Goal: Transaction & Acquisition: Purchase product/service

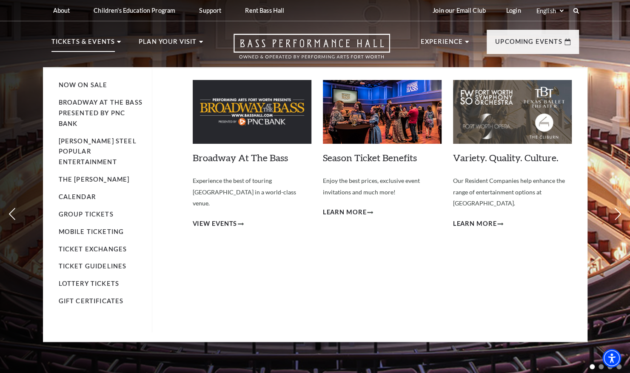
click at [92, 41] on p "Tickets & Events" at bounding box center [83, 44] width 64 height 15
click at [94, 39] on p "Tickets & Events" at bounding box center [83, 44] width 64 height 15
click at [93, 42] on p "Tickets & Events" at bounding box center [83, 44] width 64 height 15
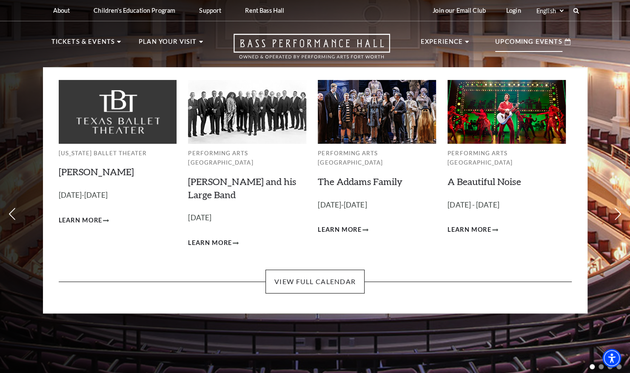
click at [546, 39] on p "Upcoming Events" at bounding box center [528, 44] width 67 height 15
click at [559, 40] on p "Upcoming Events" at bounding box center [528, 44] width 67 height 15
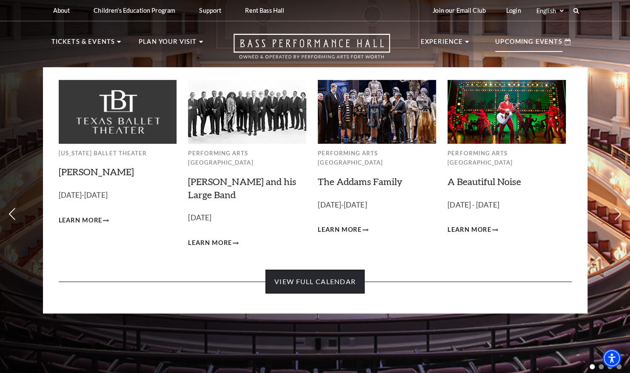
click at [292, 270] on link "View Full Calendar" at bounding box center [314, 282] width 99 height 24
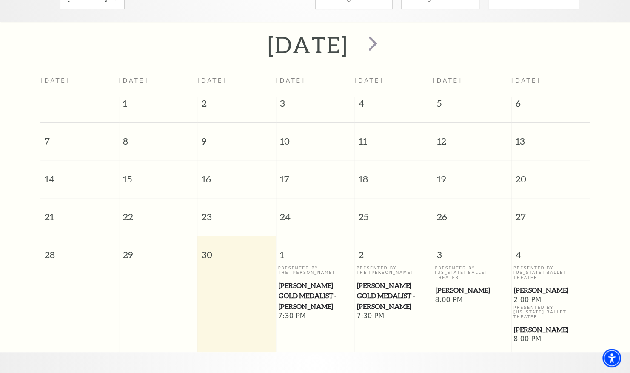
scroll to position [117, 0]
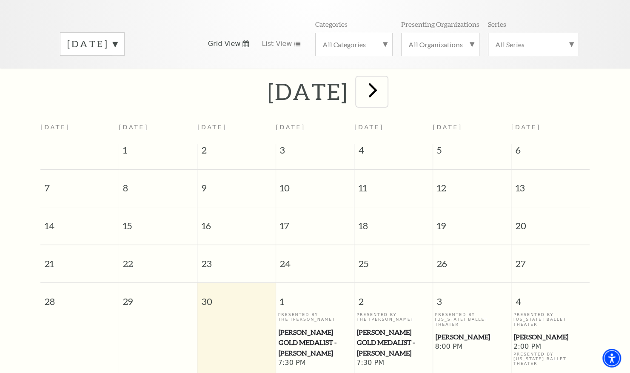
click at [385, 84] on span "next" at bounding box center [373, 90] width 24 height 24
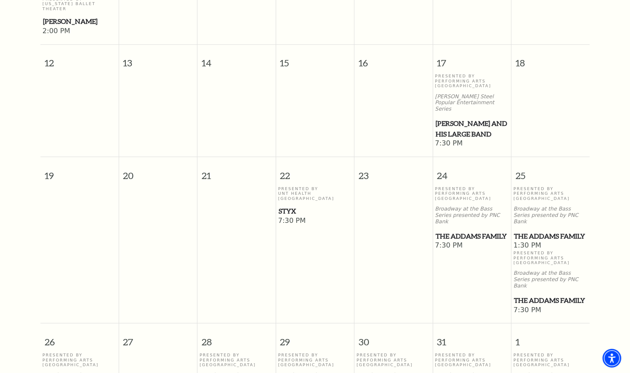
scroll to position [458, 0]
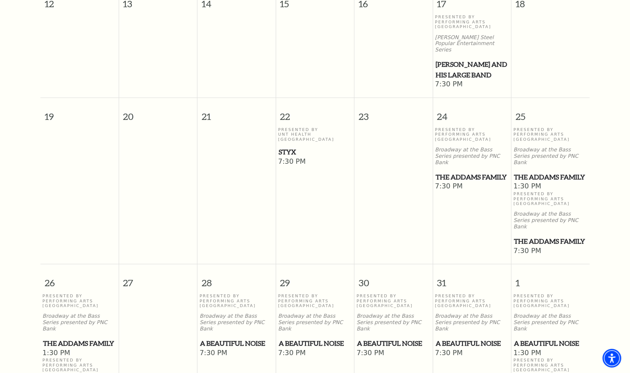
click at [447, 172] on span "The Addams Family" at bounding box center [471, 177] width 73 height 11
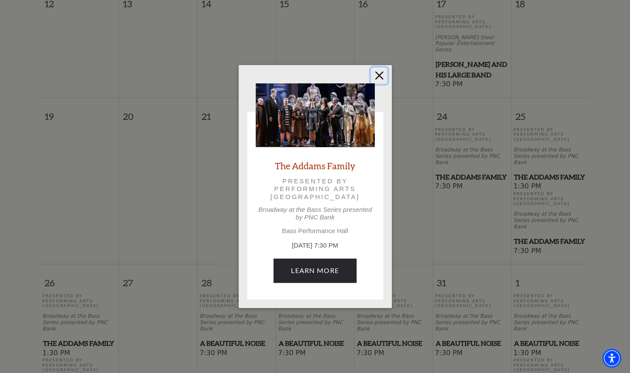
click at [381, 77] on button "Close" at bounding box center [379, 76] width 16 height 16
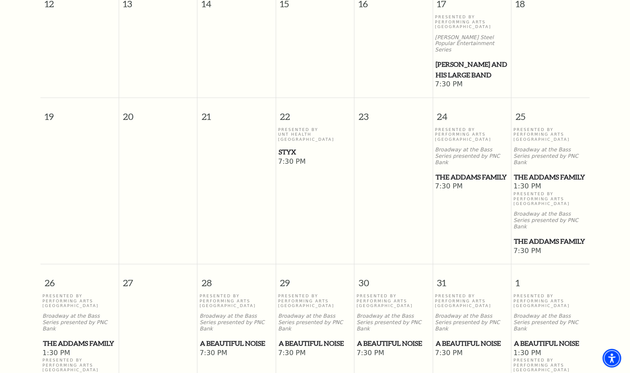
click at [218, 338] on span "A Beautiful Noise" at bounding box center [236, 343] width 73 height 11
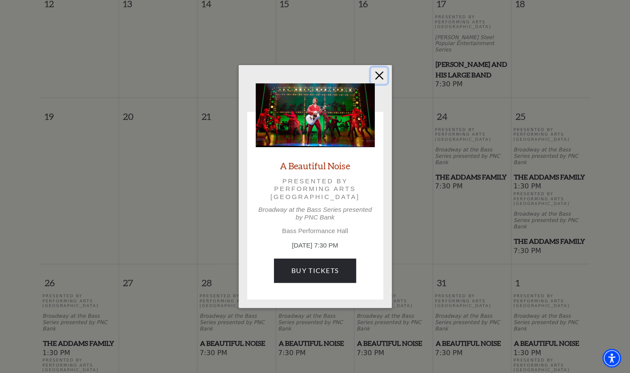
click at [379, 77] on button "Close" at bounding box center [379, 76] width 16 height 16
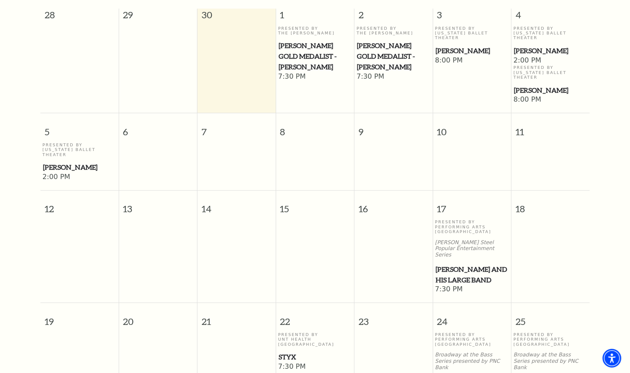
scroll to position [160, 0]
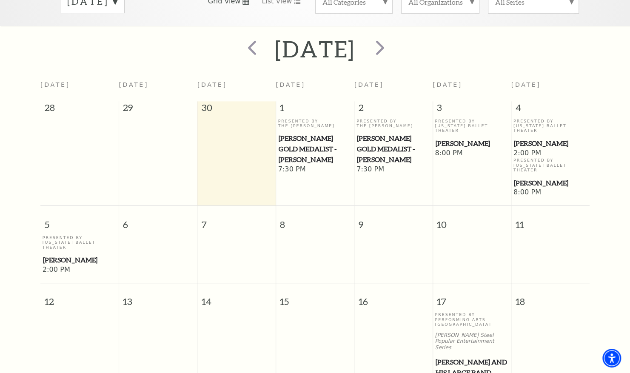
click at [455, 138] on span "[PERSON_NAME]" at bounding box center [471, 143] width 73 height 11
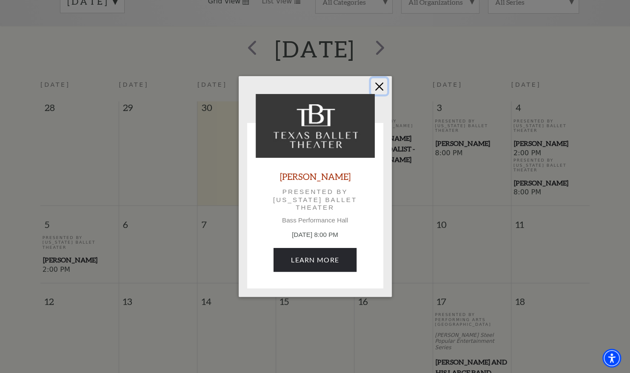
click at [383, 90] on button "Close" at bounding box center [379, 86] width 16 height 16
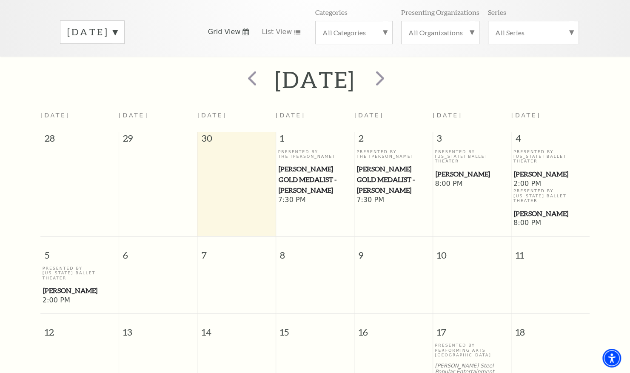
scroll to position [75, 0]
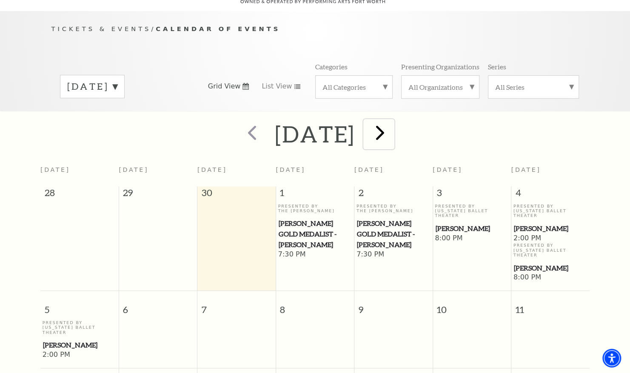
click at [392, 125] on span "next" at bounding box center [380, 132] width 24 height 24
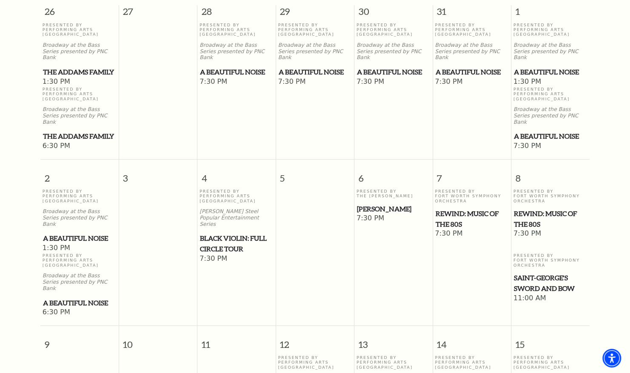
scroll to position [330, 0]
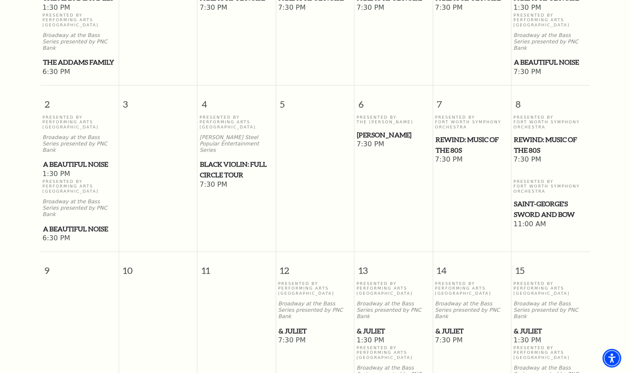
click at [302, 301] on p "Broadway at the Bass Series presented by PNC Bank" at bounding box center [315, 310] width 74 height 19
click at [293, 326] on span "& Juliet" at bounding box center [315, 331] width 73 height 11
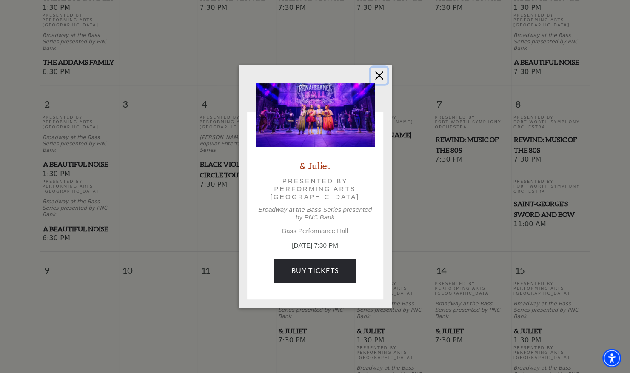
click at [379, 76] on button "Close" at bounding box center [379, 76] width 16 height 16
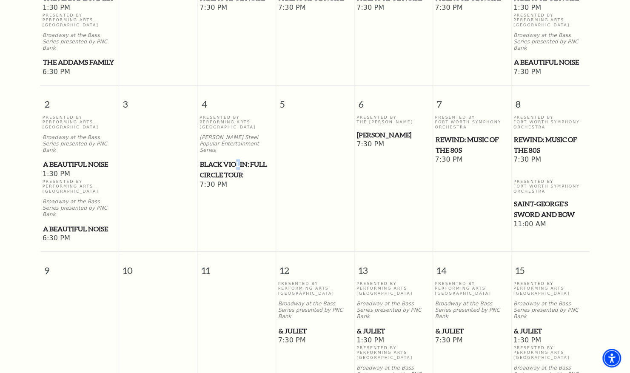
click at [239, 159] on span "Black Violin: Full Circle Tour" at bounding box center [236, 169] width 73 height 21
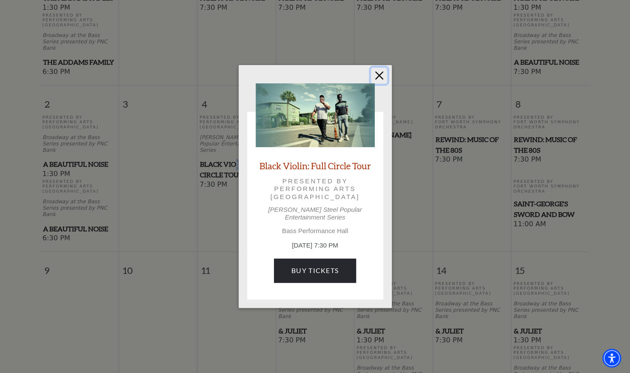
drag, startPoint x: 239, startPoint y: 136, endPoint x: 378, endPoint y: 80, distance: 149.0
click at [378, 80] on button "Close" at bounding box center [379, 76] width 16 height 16
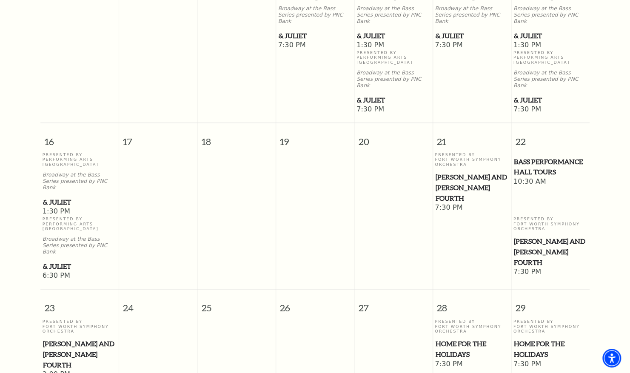
scroll to position [670, 0]
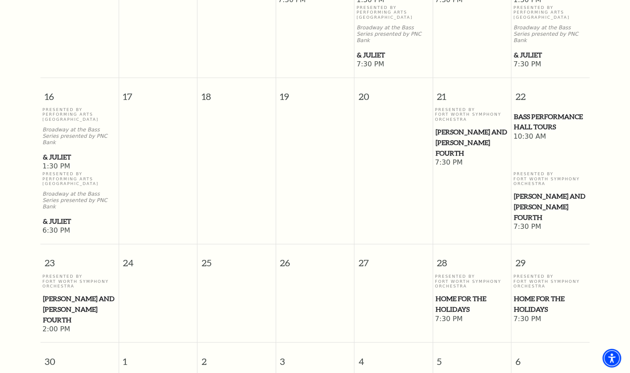
click at [461, 293] on span "Home for the Holidays" at bounding box center [471, 303] width 73 height 21
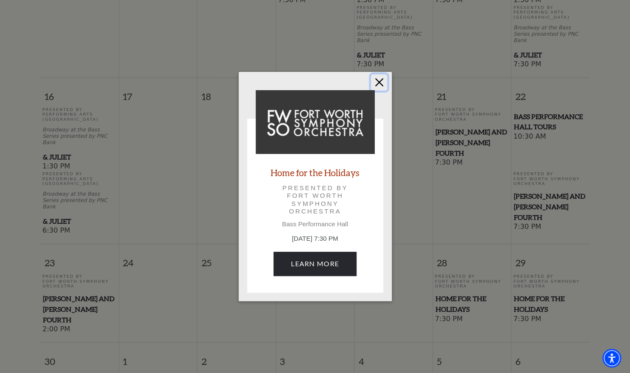
click at [382, 82] on button "Close" at bounding box center [379, 82] width 16 height 16
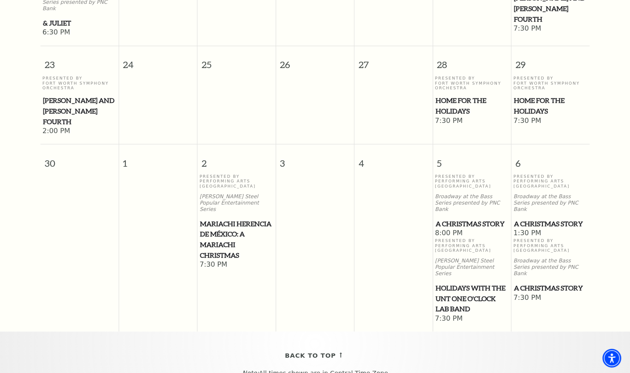
scroll to position [925, 0]
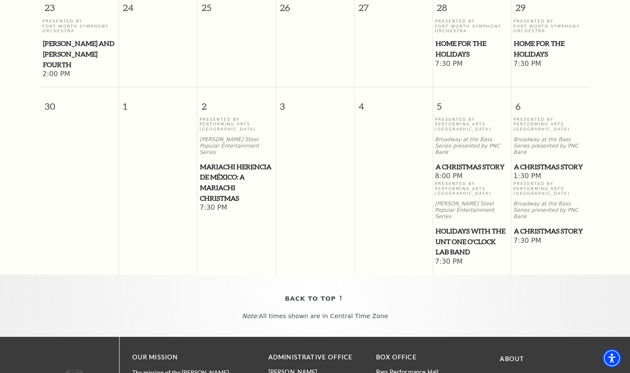
click at [458, 117] on div "Presented By Performing Arts Fort Worth Broadway at the Bass Series presented b…" at bounding box center [472, 144] width 74 height 55
click at [450, 171] on span "8:00 PM" at bounding box center [472, 175] width 74 height 9
click at [531, 161] on span "A Christmas Story" at bounding box center [550, 166] width 73 height 11
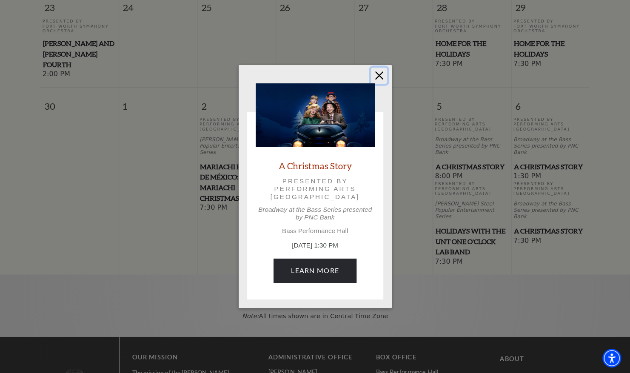
click at [382, 77] on button "Close" at bounding box center [379, 76] width 16 height 16
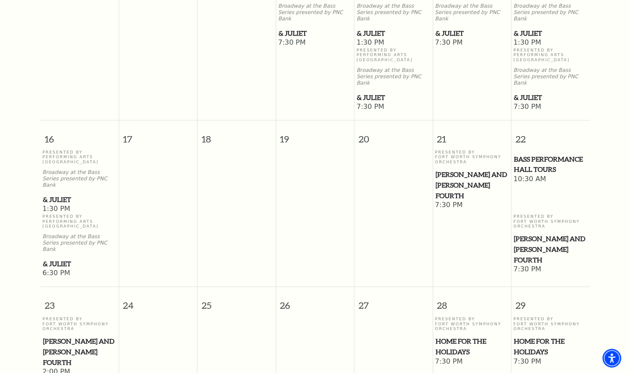
scroll to position [840, 0]
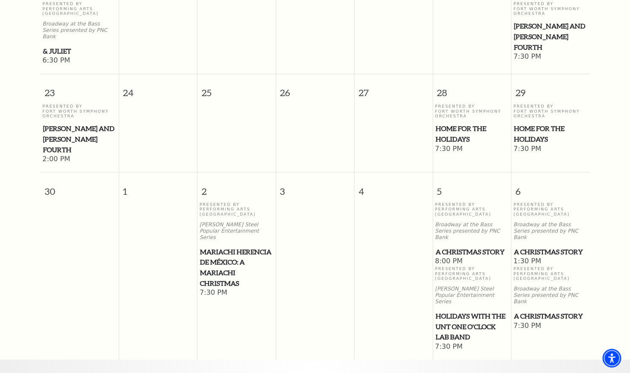
click at [236, 246] on span "Mariachi Herencia de México: A Mariachi Christmas" at bounding box center [236, 267] width 73 height 42
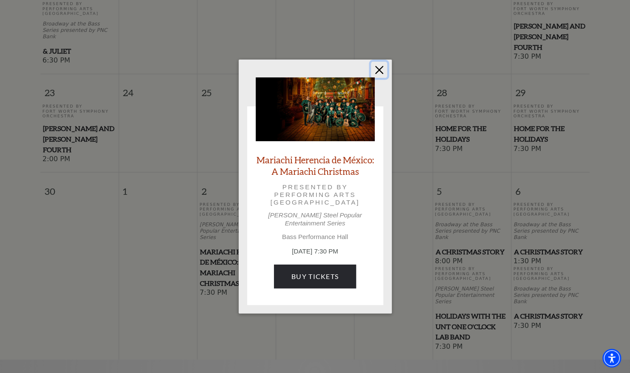
click at [380, 72] on button "Close" at bounding box center [379, 70] width 16 height 16
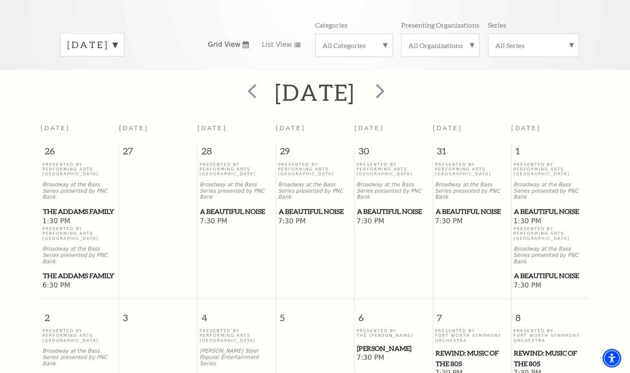
scroll to position [75, 0]
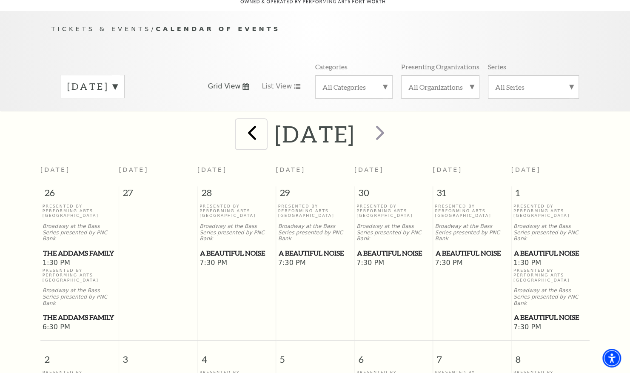
click at [240, 120] on span "prev" at bounding box center [252, 132] width 24 height 24
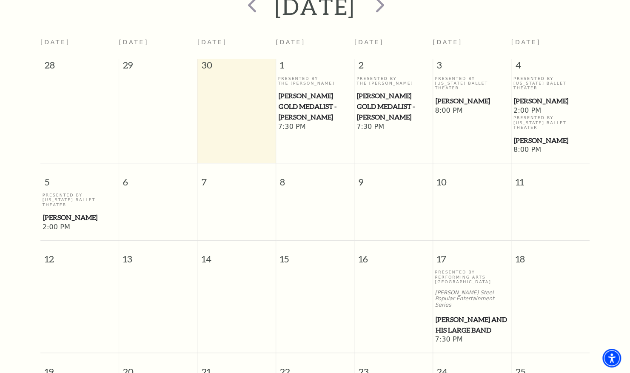
scroll to position [117, 0]
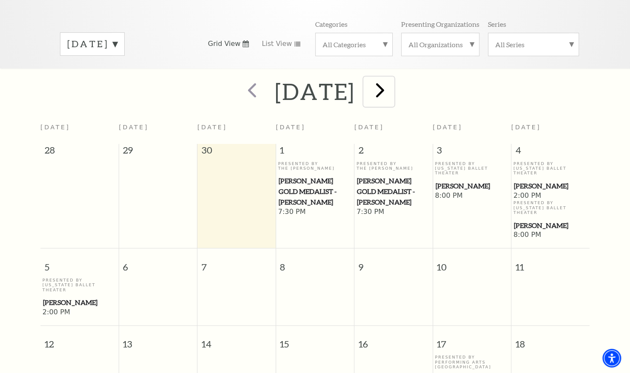
click at [392, 83] on span "next" at bounding box center [380, 90] width 24 height 24
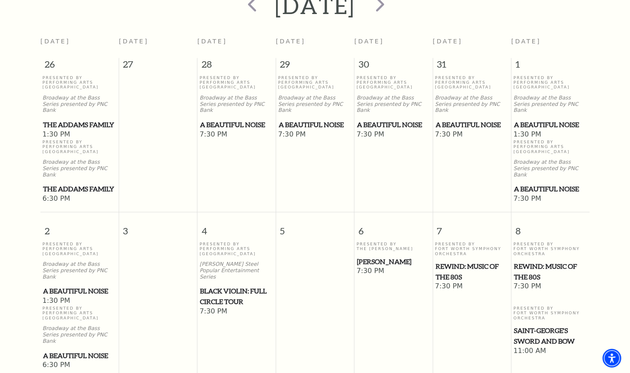
scroll to position [245, 0]
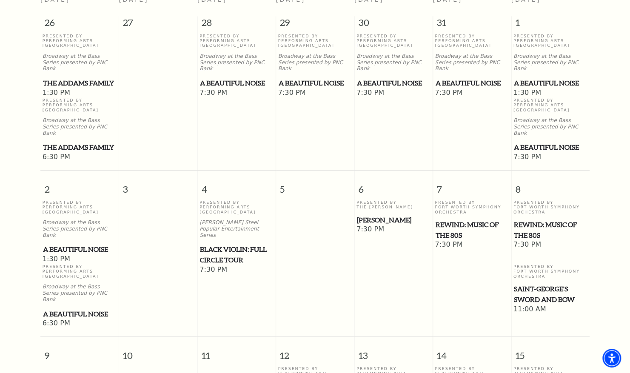
click at [253, 59] on div "Presented By Performing Arts Fort Worth Broadway at the Bass Series presented b…" at bounding box center [236, 61] width 74 height 55
click at [244, 78] on span "A Beautiful Noise" at bounding box center [236, 83] width 73 height 11
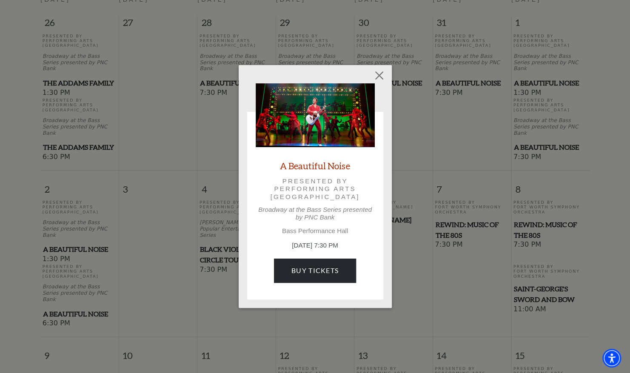
click at [206, 88] on div "Empty heading A Beautiful Noise Presented by Performing Arts Fort Worth Broadwa…" at bounding box center [315, 186] width 630 height 373
click at [378, 78] on button "Close" at bounding box center [379, 76] width 16 height 16
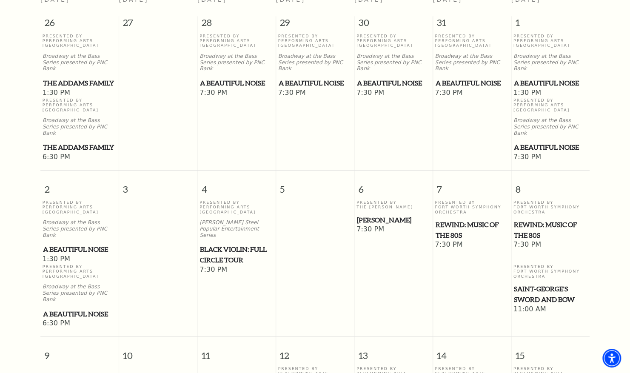
click at [65, 142] on span "The Addams Family" at bounding box center [79, 147] width 73 height 11
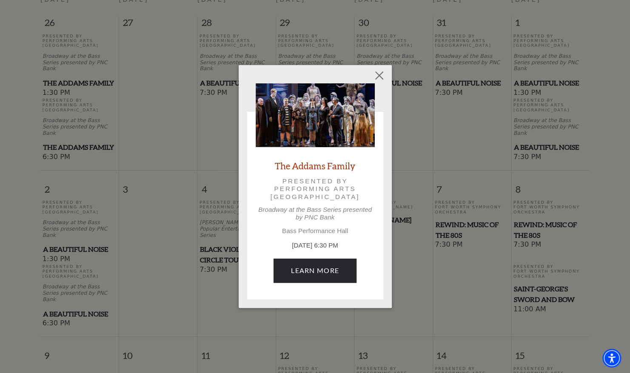
click at [401, 135] on div "Empty heading The Addams Family Presented by Performing Arts Fort Worth Broadwa…" at bounding box center [315, 186] width 630 height 373
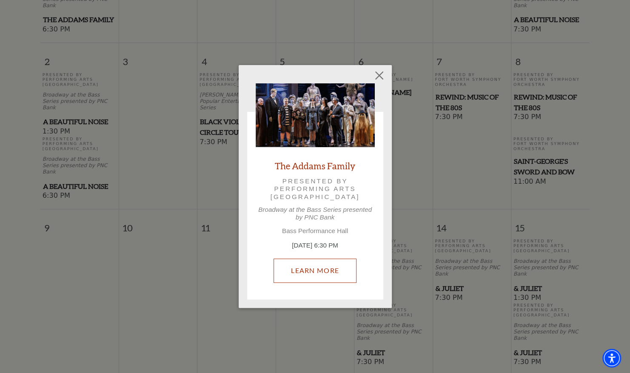
click at [308, 269] on link "Learn More" at bounding box center [314, 271] width 83 height 24
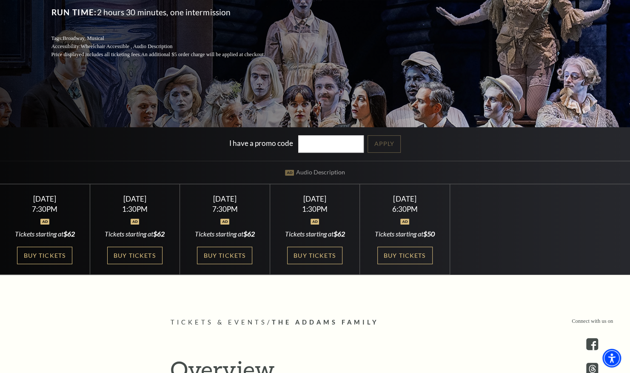
scroll to position [128, 0]
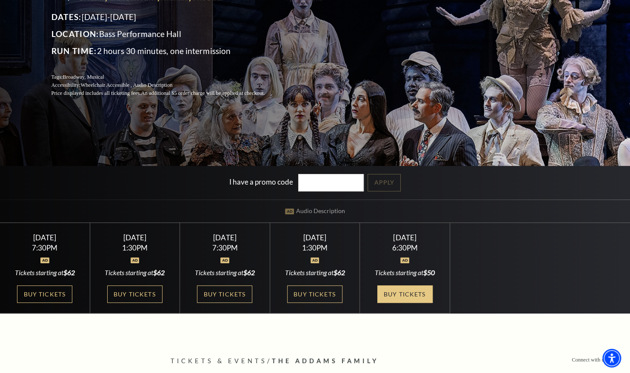
click at [400, 292] on link "Buy Tickets" at bounding box center [404, 293] width 55 height 17
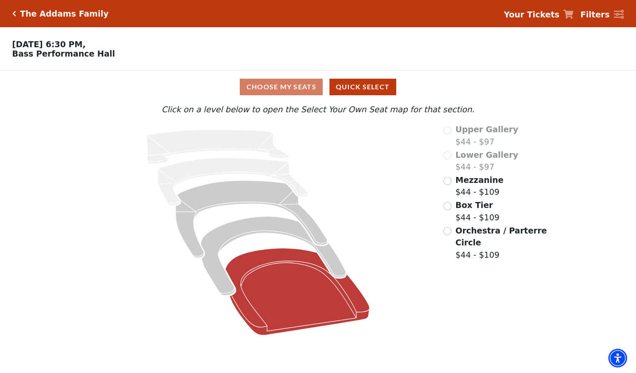
click at [274, 280] on icon at bounding box center [298, 291] width 145 height 87
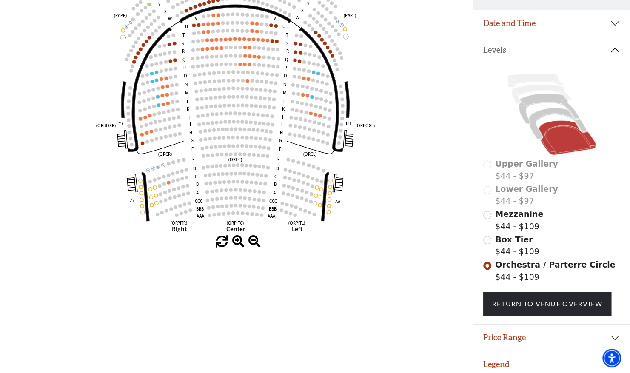
scroll to position [151, 0]
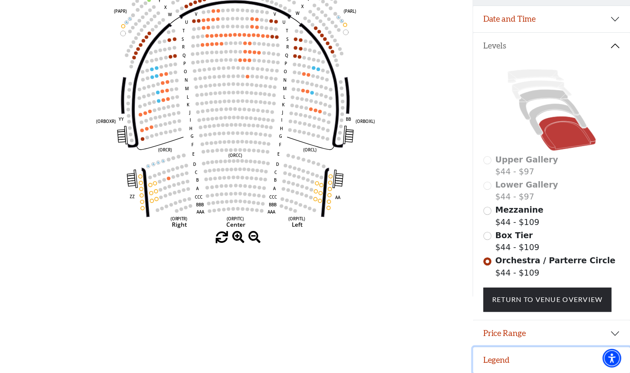
click at [591, 356] on button "Legend" at bounding box center [551, 360] width 157 height 26
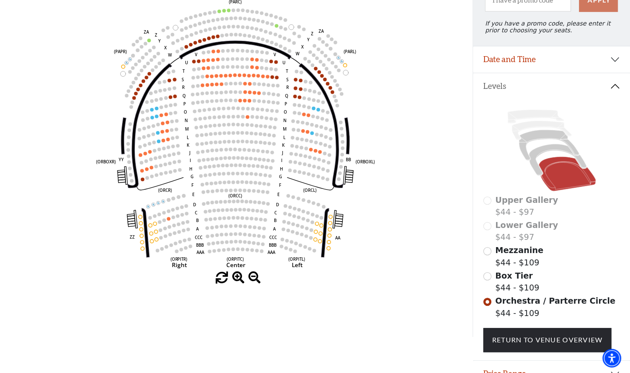
scroll to position [57, 0]
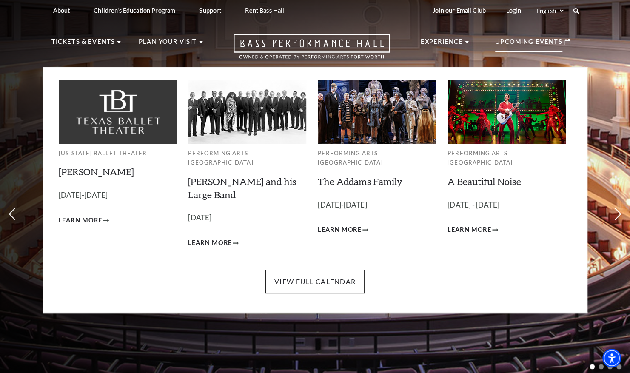
click at [530, 41] on p "Upcoming Events" at bounding box center [528, 44] width 67 height 15
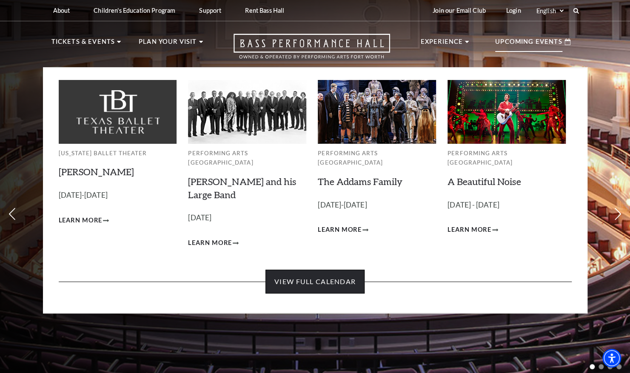
click at [308, 270] on link "View Full Calendar" at bounding box center [314, 282] width 99 height 24
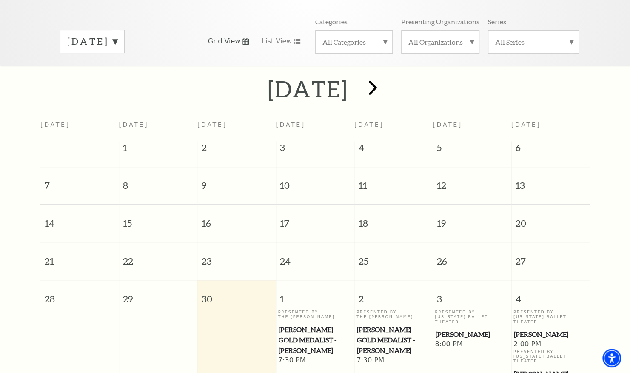
scroll to position [117, 0]
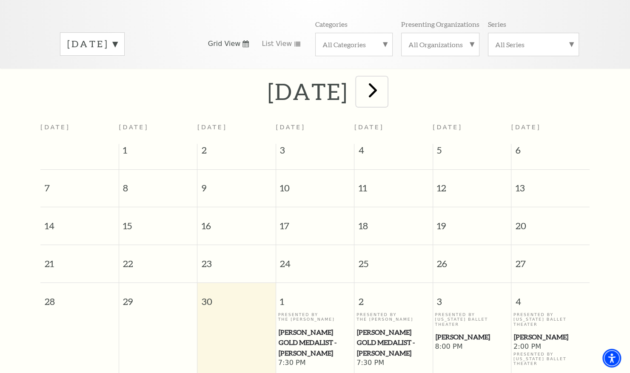
click at [385, 87] on span "next" at bounding box center [373, 90] width 24 height 24
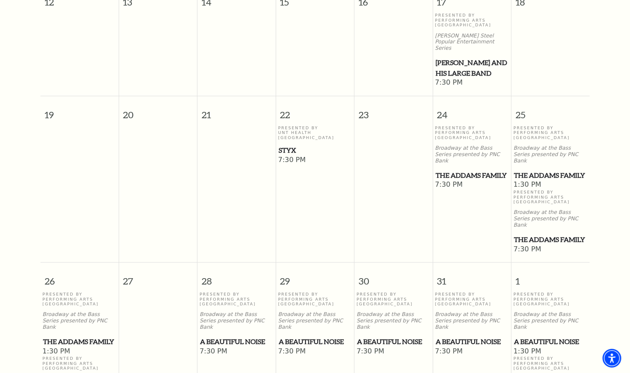
scroll to position [500, 0]
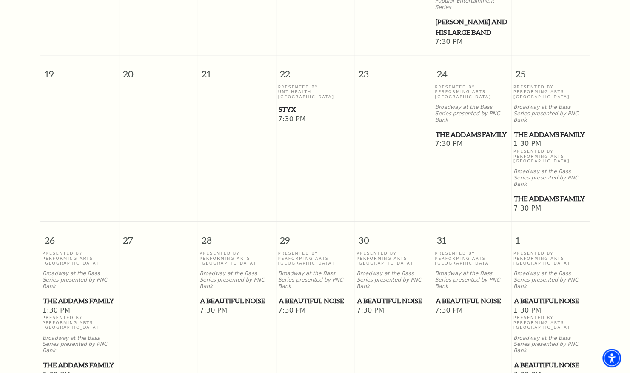
click at [533, 194] on span "The Addams Family" at bounding box center [550, 199] width 73 height 11
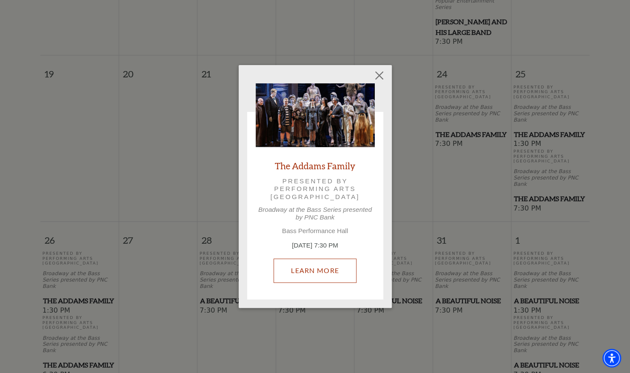
click at [320, 263] on link "Learn More" at bounding box center [314, 271] width 83 height 24
click at [376, 75] on button "Close" at bounding box center [379, 76] width 16 height 16
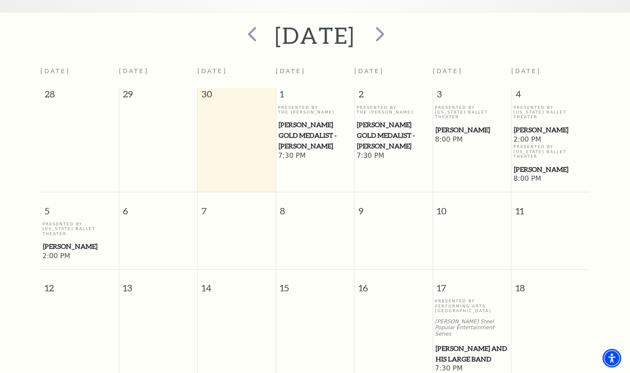
scroll to position [160, 0]
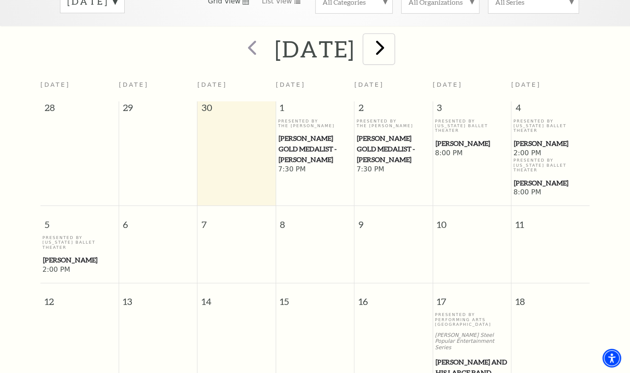
click at [392, 43] on span "next" at bounding box center [380, 47] width 24 height 24
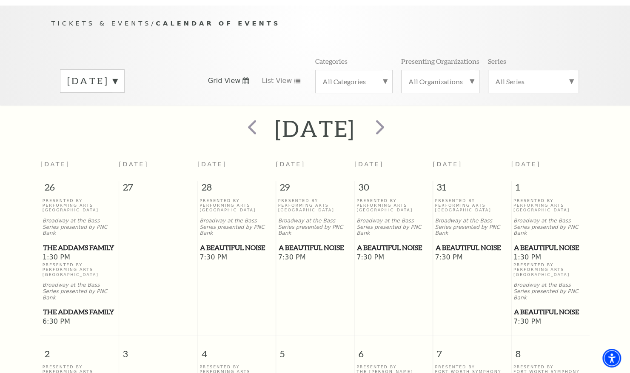
scroll to position [75, 0]
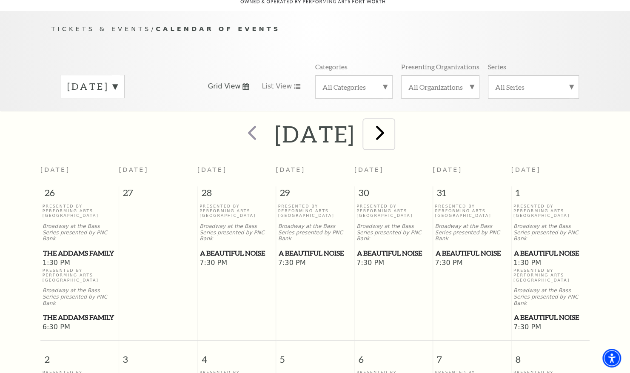
click at [392, 125] on span "next" at bounding box center [380, 132] width 24 height 24
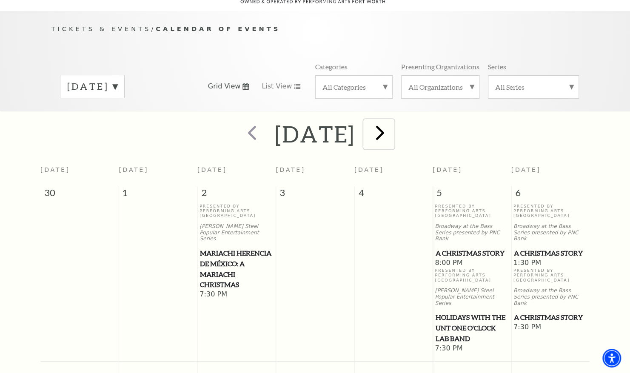
click at [392, 126] on span "next" at bounding box center [380, 132] width 24 height 24
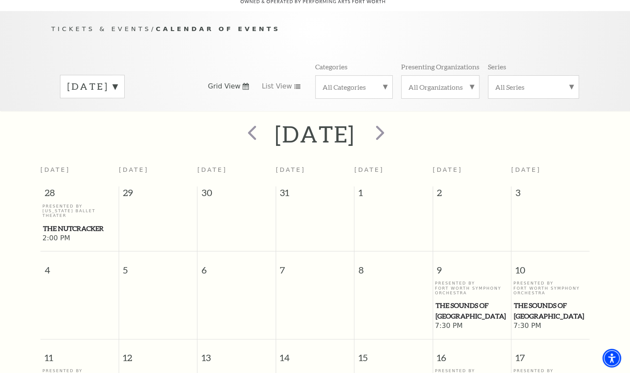
scroll to position [245, 0]
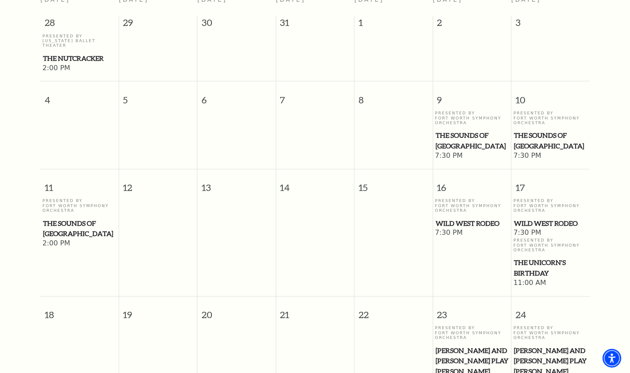
click at [449, 218] on span "Wild West Rodeo" at bounding box center [471, 223] width 73 height 11
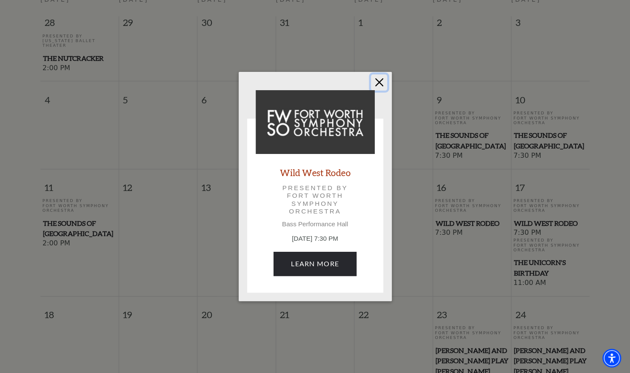
click at [383, 85] on button "Close" at bounding box center [379, 82] width 16 height 16
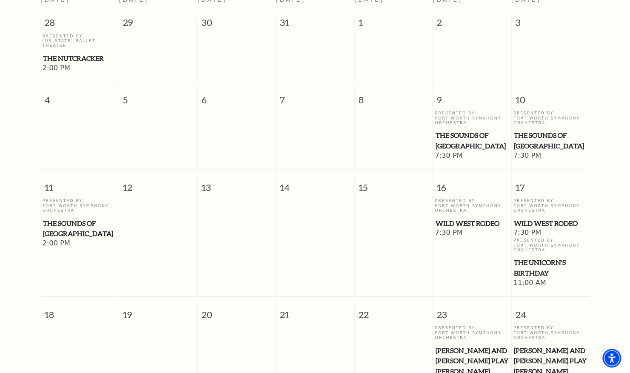
click at [448, 130] on span "The Sounds of [GEOGRAPHIC_DATA]" at bounding box center [471, 140] width 73 height 21
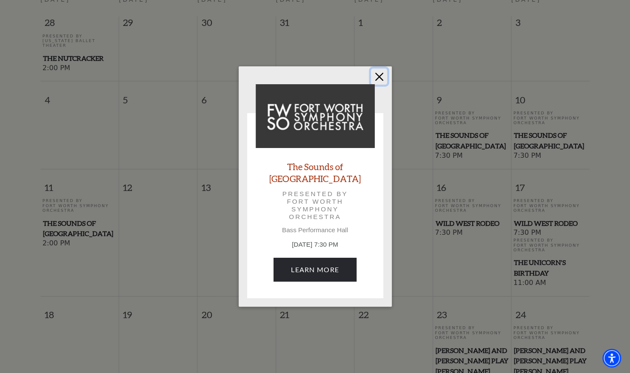
click at [379, 80] on button "Close" at bounding box center [379, 76] width 16 height 16
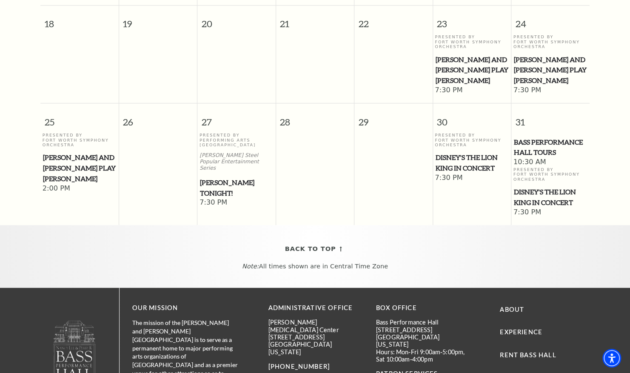
scroll to position [458, 0]
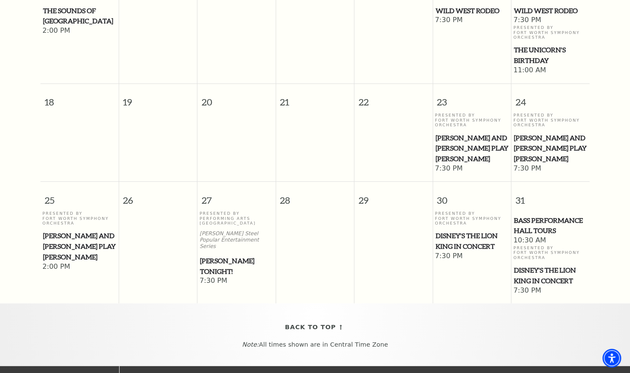
click at [456, 239] on span "Disney's The Lion King in Concert" at bounding box center [471, 241] width 73 height 21
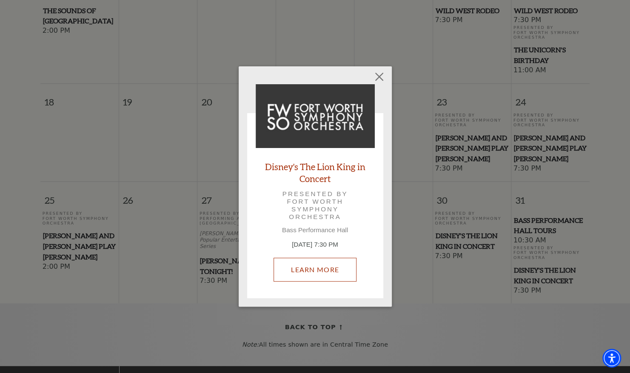
click at [325, 268] on link "Learn More" at bounding box center [314, 270] width 83 height 24
click at [382, 76] on button "Close" at bounding box center [379, 76] width 16 height 16
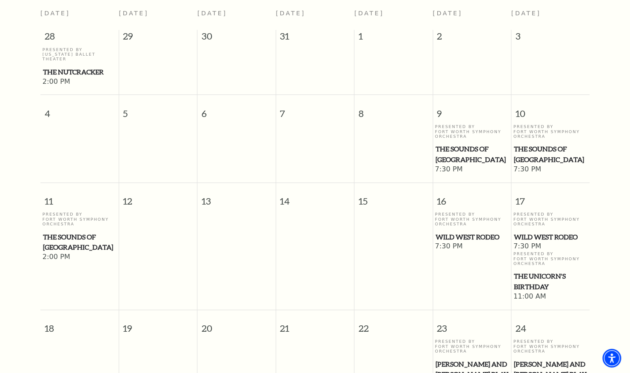
scroll to position [202, 0]
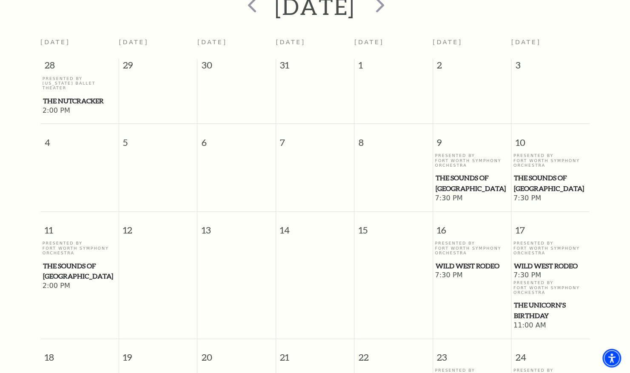
drag, startPoint x: 448, startPoint y: 165, endPoint x: 416, endPoint y: 162, distance: 32.0
click at [414, 163] on td at bounding box center [393, 178] width 78 height 50
click at [449, 173] on span "The Sounds of [GEOGRAPHIC_DATA]" at bounding box center [471, 183] width 73 height 21
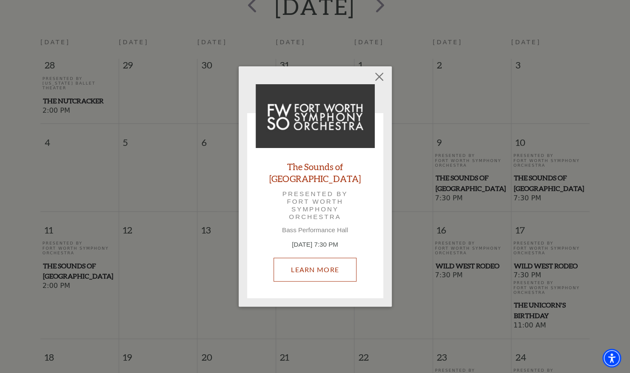
click at [298, 266] on link "Learn More" at bounding box center [314, 270] width 83 height 24
click at [376, 85] on button "Close" at bounding box center [379, 76] width 16 height 16
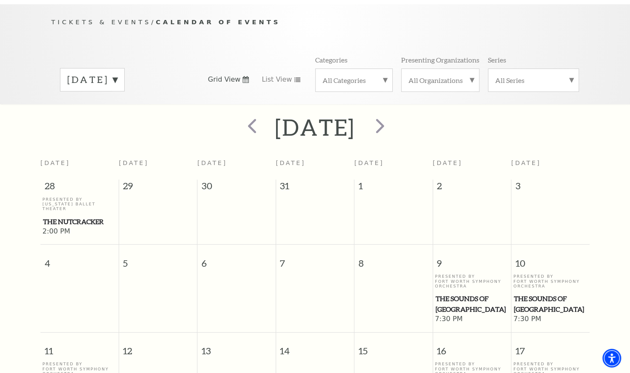
scroll to position [32, 0]
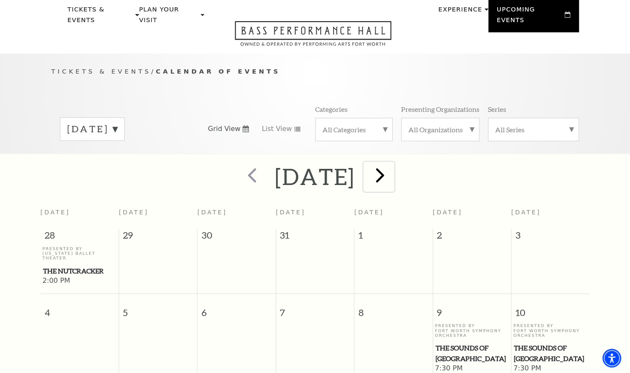
click at [392, 163] on span "next" at bounding box center [380, 175] width 24 height 24
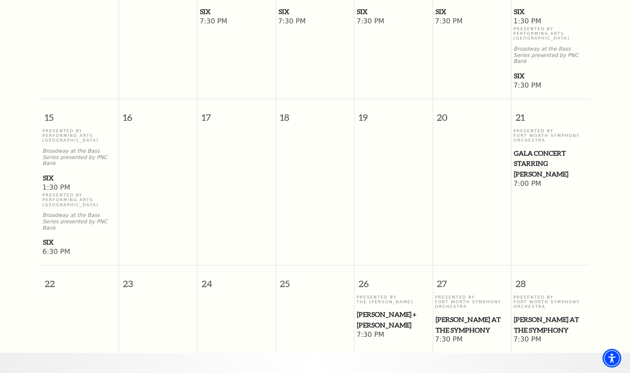
scroll to position [373, 0]
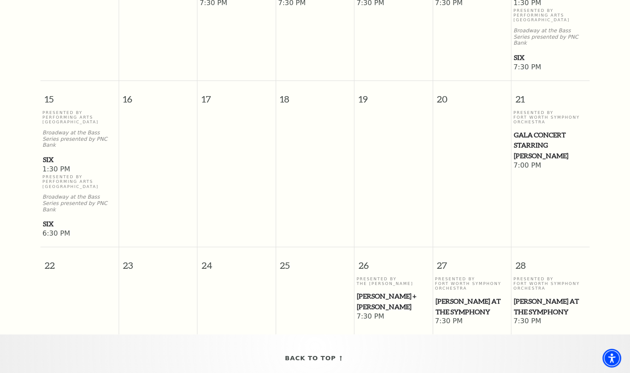
click at [539, 130] on span "Gala Concert Starring [PERSON_NAME]" at bounding box center [550, 145] width 73 height 31
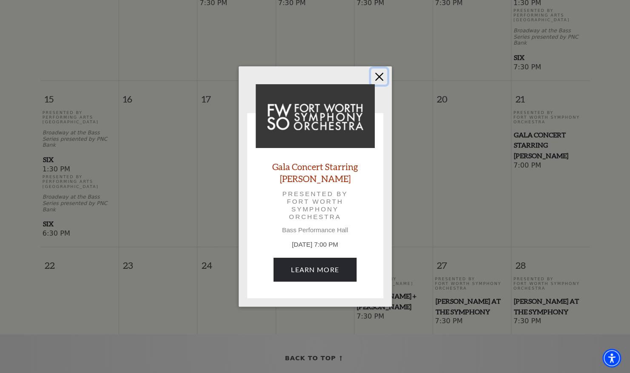
click at [380, 80] on button "Close" at bounding box center [379, 76] width 16 height 16
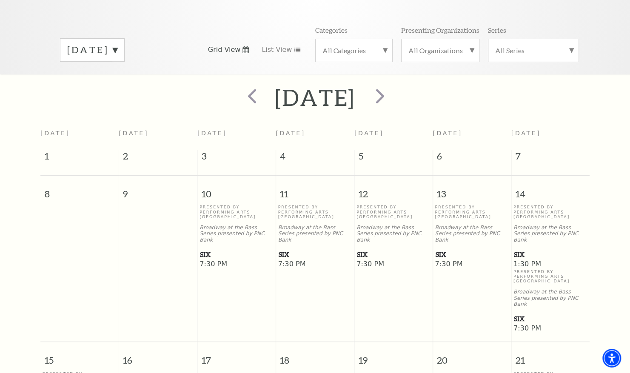
scroll to position [75, 0]
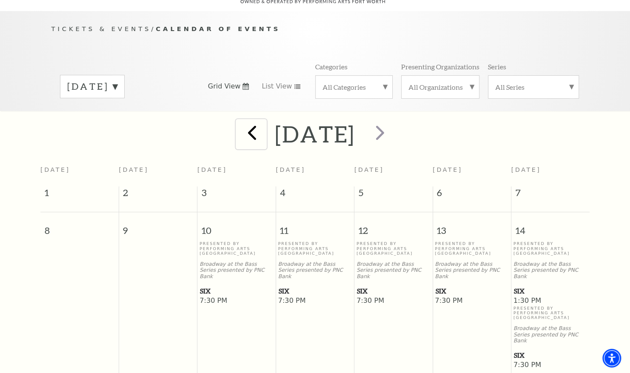
click at [240, 122] on span "prev" at bounding box center [252, 132] width 24 height 24
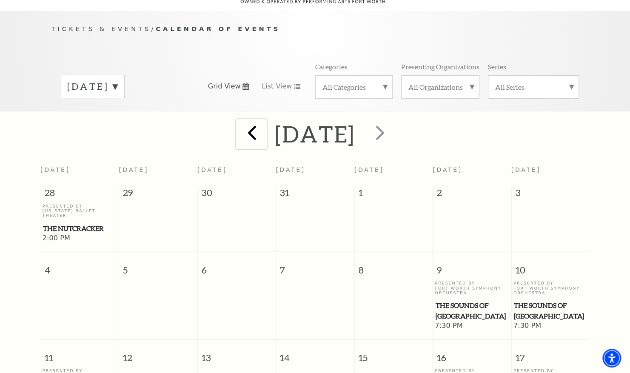
click at [240, 126] on span "prev" at bounding box center [252, 132] width 24 height 24
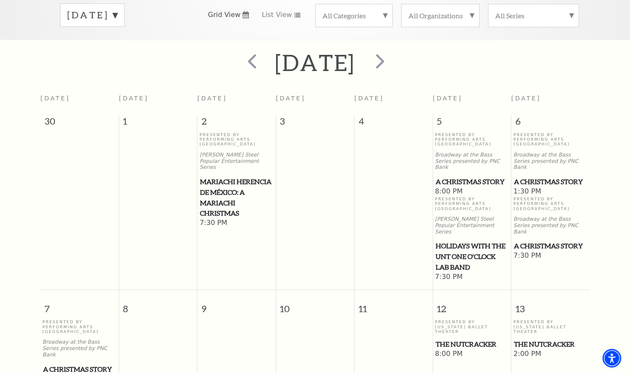
scroll to position [202, 0]
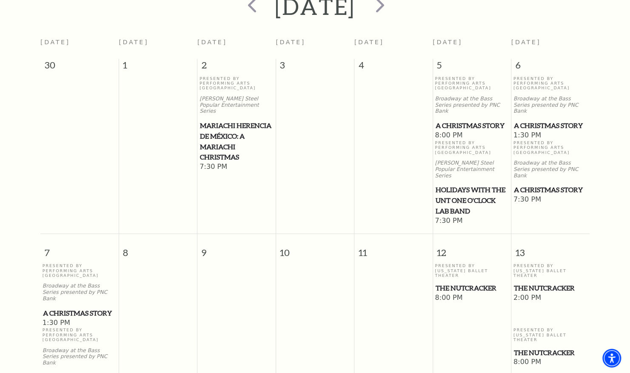
click at [222, 121] on span "Mariachi Herencia de México: A Mariachi Christmas" at bounding box center [236, 141] width 73 height 42
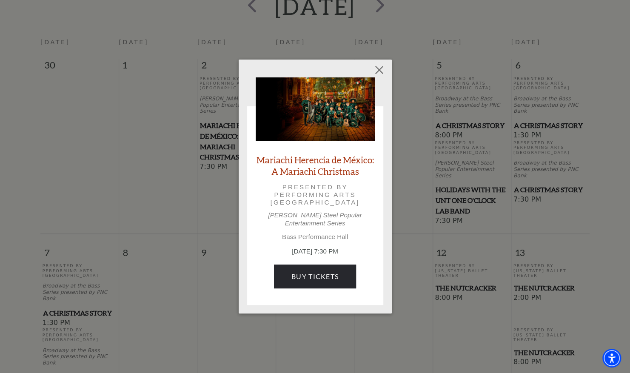
click at [331, 190] on p "Presented by Performing Arts Fort Worth" at bounding box center [315, 194] width 95 height 23
click at [384, 73] on button "Close" at bounding box center [379, 70] width 16 height 16
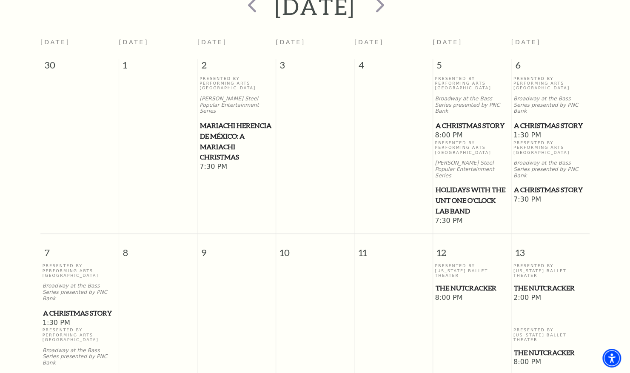
click at [211, 76] on p "Presented By Performing Arts Fort Worth" at bounding box center [236, 83] width 74 height 14
click at [220, 96] on p "Irwin Steel Popular Entertainment Series" at bounding box center [236, 105] width 74 height 19
click at [218, 120] on span "Mariachi Herencia de México: A Mariachi Christmas" at bounding box center [236, 141] width 73 height 42
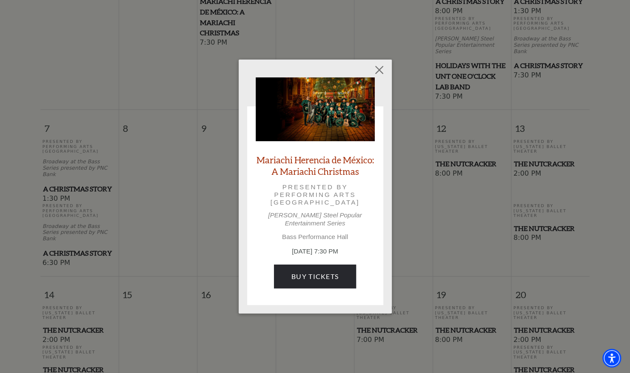
scroll to position [458, 0]
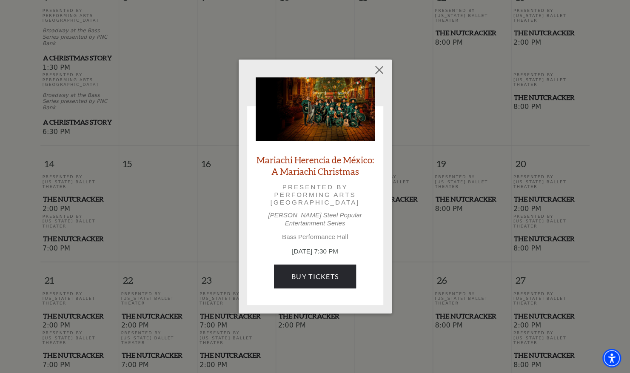
drag, startPoint x: 308, startPoint y: 223, endPoint x: 304, endPoint y: 245, distance: 22.4
click at [308, 227] on div "Mariachi Herencia de México: A Mariachi Christmas Presented by Performing Arts …" at bounding box center [315, 186] width 119 height 219
click at [305, 236] on p "Bass Performance Hall" at bounding box center [315, 237] width 119 height 8
click at [305, 284] on link "Buy Tickets" at bounding box center [315, 277] width 82 height 24
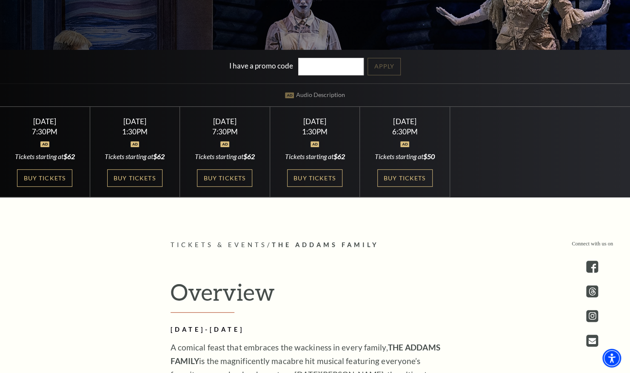
scroll to position [255, 0]
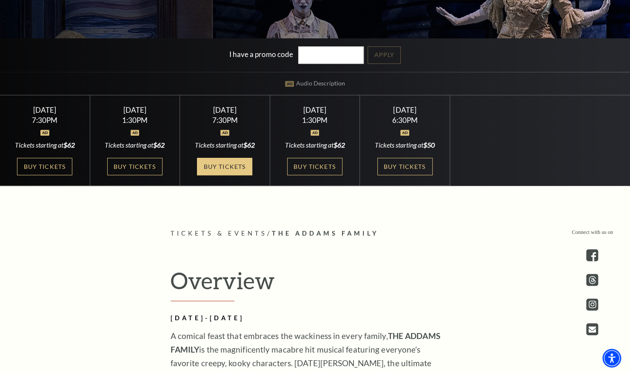
click at [218, 168] on link "Buy Tickets" at bounding box center [224, 166] width 55 height 17
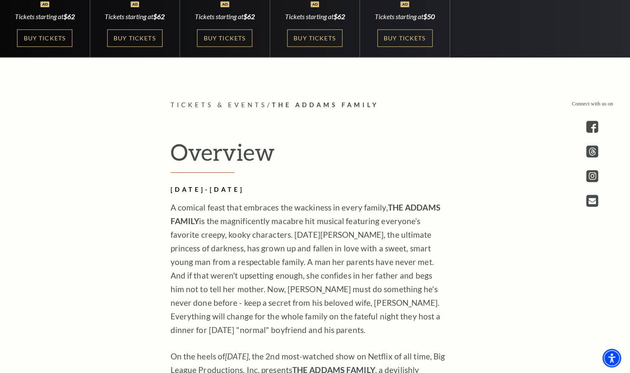
scroll to position [383, 0]
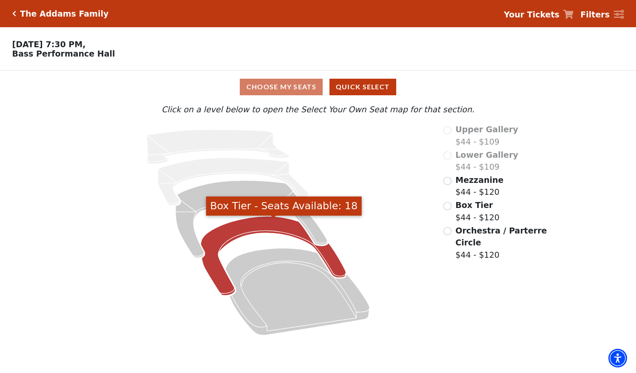
click at [231, 225] on icon "Box Tier - Seats Available: 18" at bounding box center [273, 255] width 145 height 79
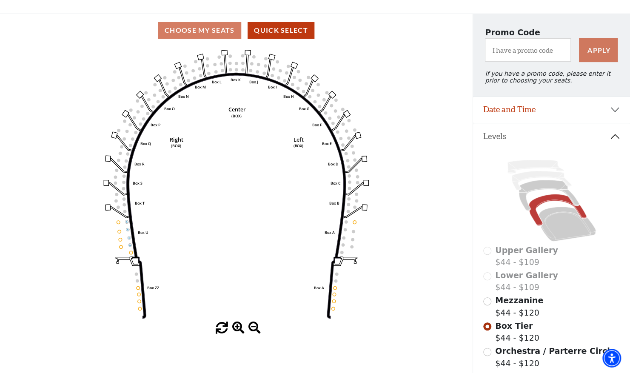
scroll to position [128, 0]
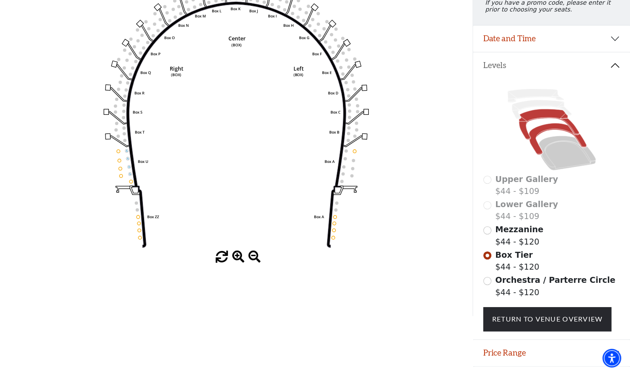
click at [533, 120] on icon at bounding box center [548, 124] width 60 height 31
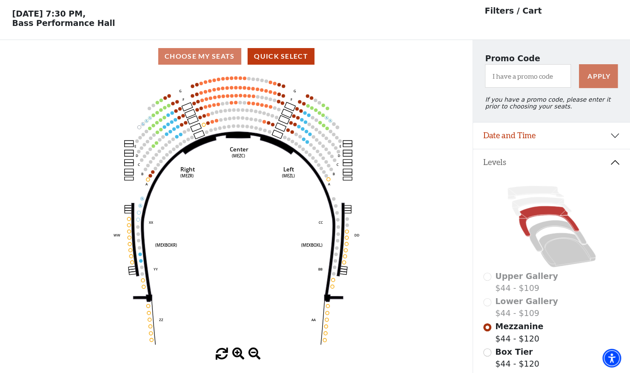
scroll to position [39, 0]
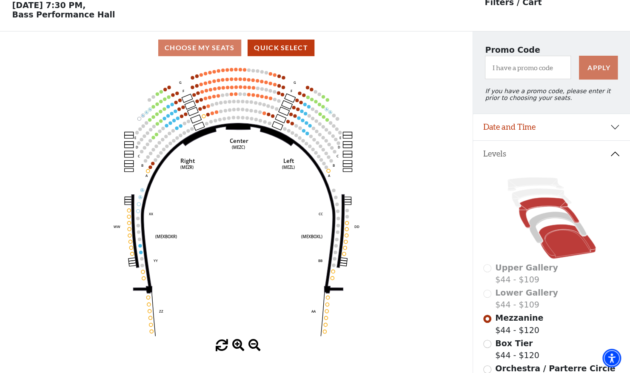
click at [574, 251] on icon at bounding box center [566, 242] width 57 height 34
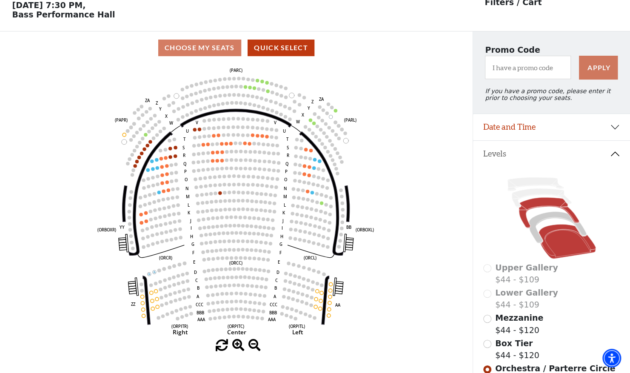
click at [555, 204] on icon at bounding box center [548, 213] width 60 height 31
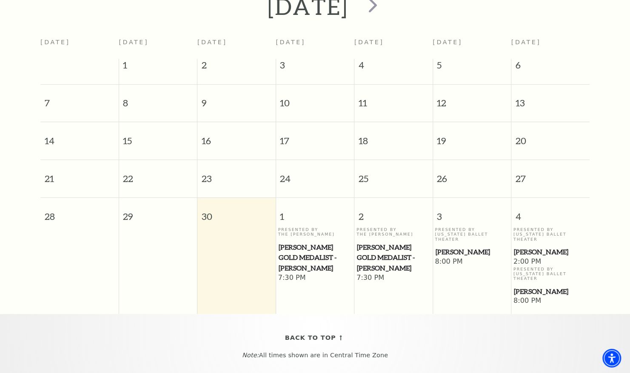
scroll to position [32, 0]
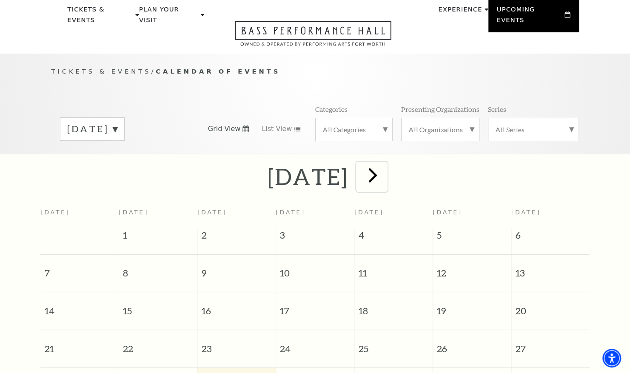
click at [385, 171] on span "next" at bounding box center [373, 175] width 24 height 24
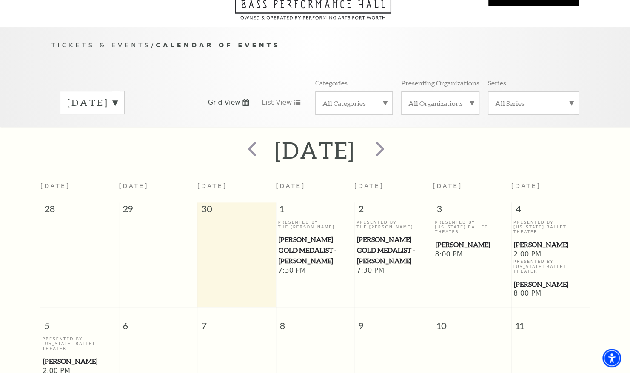
scroll to position [75, 0]
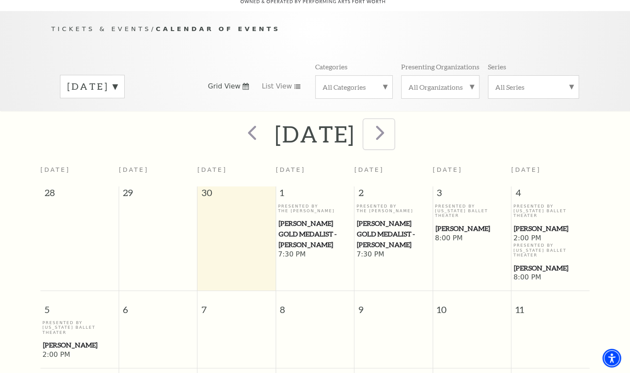
click at [392, 132] on span "next" at bounding box center [380, 132] width 24 height 24
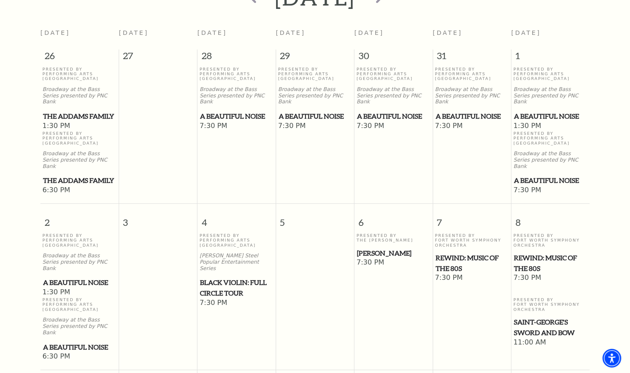
scroll to position [160, 0]
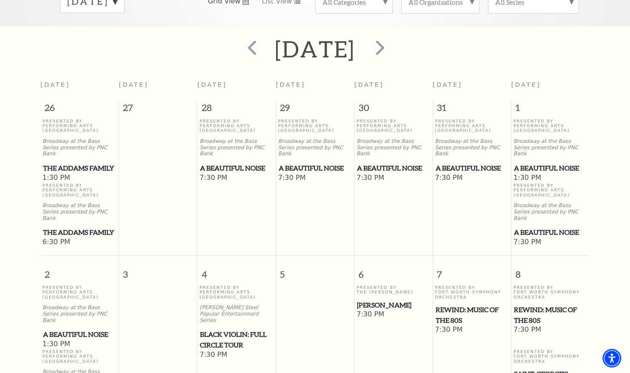
drag, startPoint x: 77, startPoint y: 212, endPoint x: 54, endPoint y: 202, distance: 24.9
click at [54, 202] on div "Presented By Performing Arts Fort Worth Broadway at the Bass Series presented b…" at bounding box center [80, 210] width 74 height 55
click at [71, 227] on span "The Addams Family" at bounding box center [79, 232] width 73 height 11
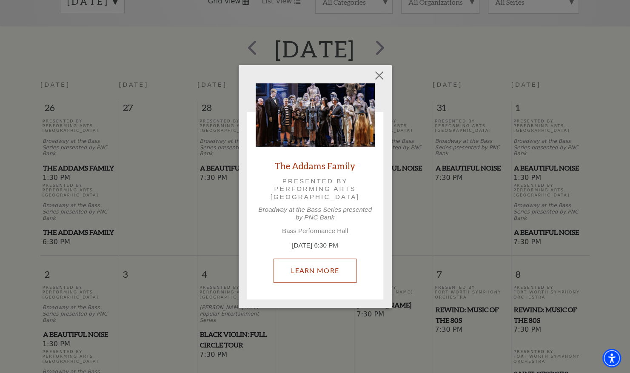
click at [304, 270] on link "Learn More" at bounding box center [314, 271] width 83 height 24
click at [379, 72] on button "Close" at bounding box center [379, 76] width 16 height 16
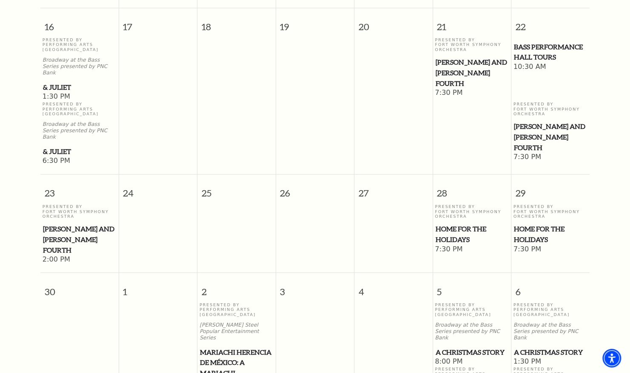
scroll to position [798, 0]
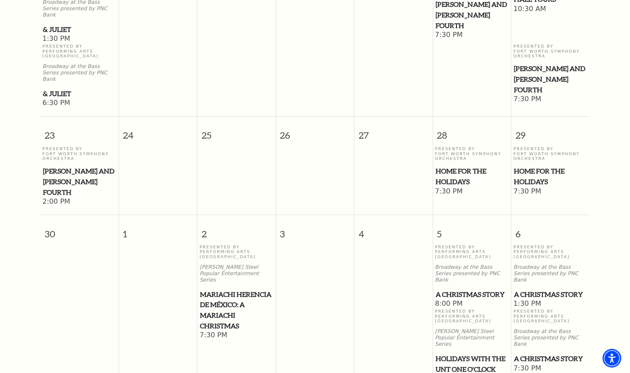
drag, startPoint x: 452, startPoint y: 124, endPoint x: 415, endPoint y: 122, distance: 37.1
click at [414, 146] on td at bounding box center [393, 176] width 78 height 60
click at [454, 165] on span "Home for the Holidays" at bounding box center [471, 175] width 73 height 21
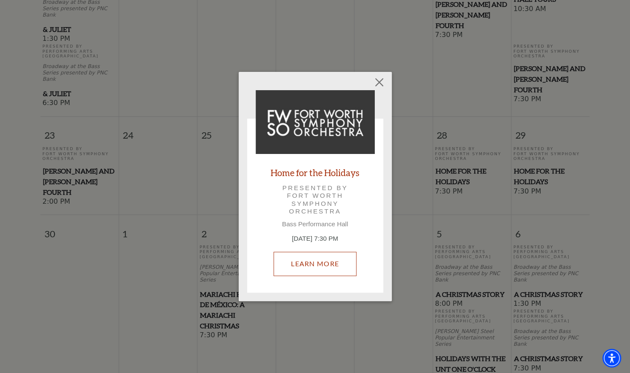
click at [305, 267] on link "Learn More" at bounding box center [314, 264] width 83 height 24
click at [376, 83] on button "Close" at bounding box center [379, 82] width 16 height 16
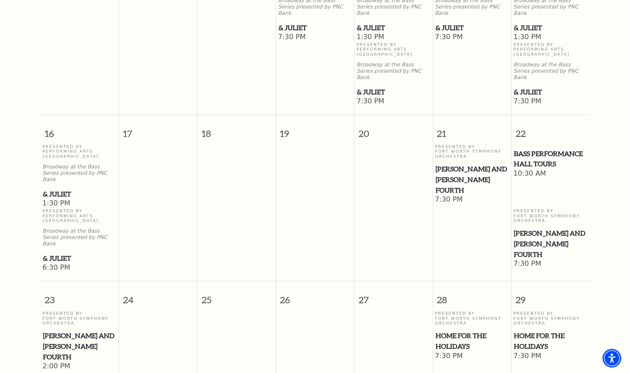
scroll to position [628, 0]
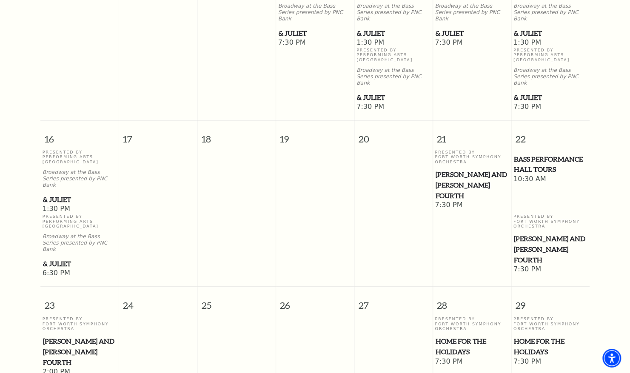
drag, startPoint x: 533, startPoint y: 128, endPoint x: 543, endPoint y: 121, distance: 12.3
click at [543, 154] on span "Bass Performance Hall Tours" at bounding box center [550, 164] width 73 height 21
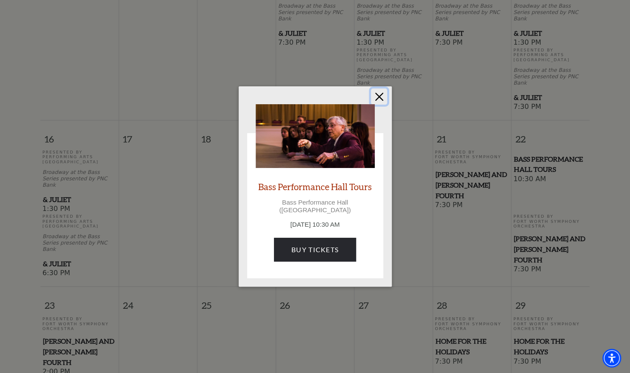
click at [381, 101] on button "Close" at bounding box center [379, 96] width 16 height 16
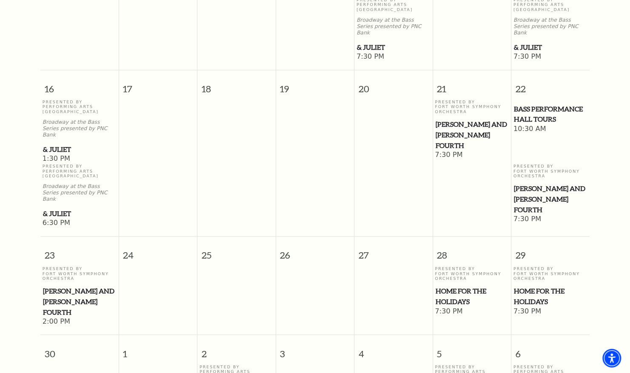
scroll to position [755, 0]
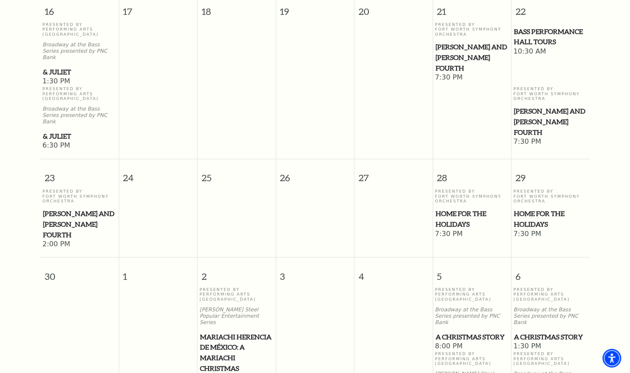
drag, startPoint x: 527, startPoint y: 162, endPoint x: 413, endPoint y: 181, distance: 115.9
click at [413, 188] on td at bounding box center [393, 218] width 78 height 60
click at [532, 208] on span "Home for the Holidays" at bounding box center [550, 218] width 73 height 21
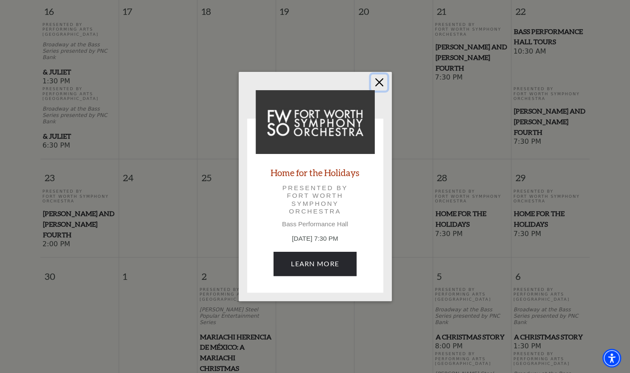
click at [385, 86] on button "Close" at bounding box center [379, 82] width 16 height 16
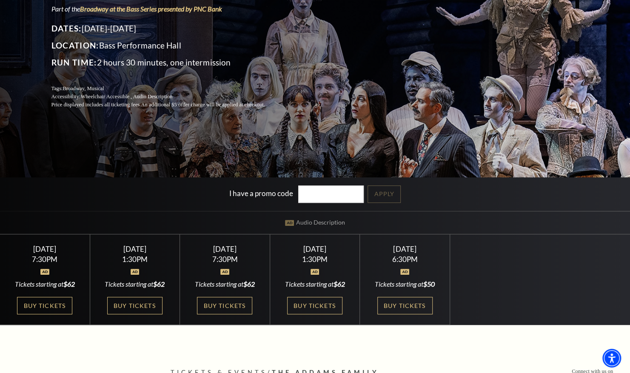
scroll to position [170, 0]
